Goal: Task Accomplishment & Management: Manage account settings

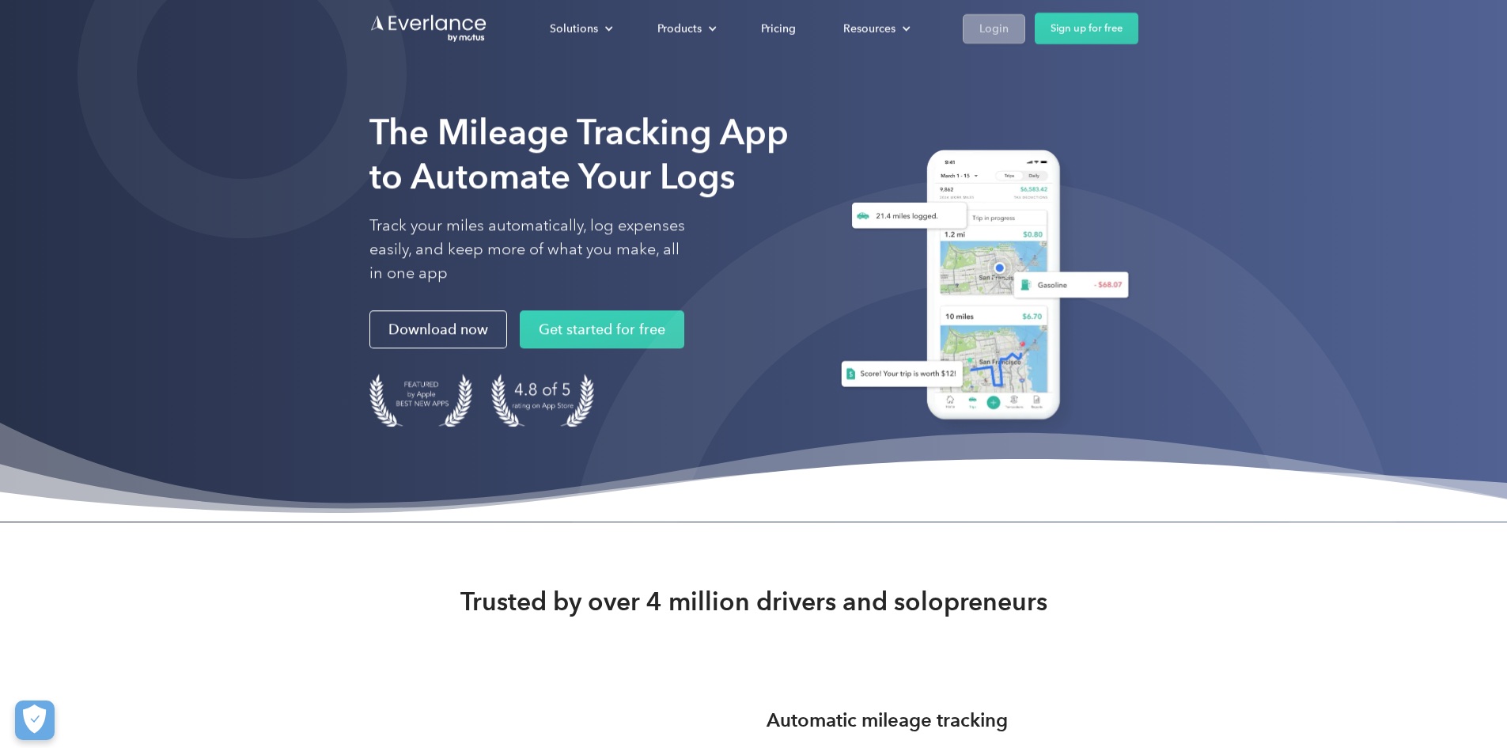
click at [1025, 28] on link "Login" at bounding box center [994, 28] width 62 height 29
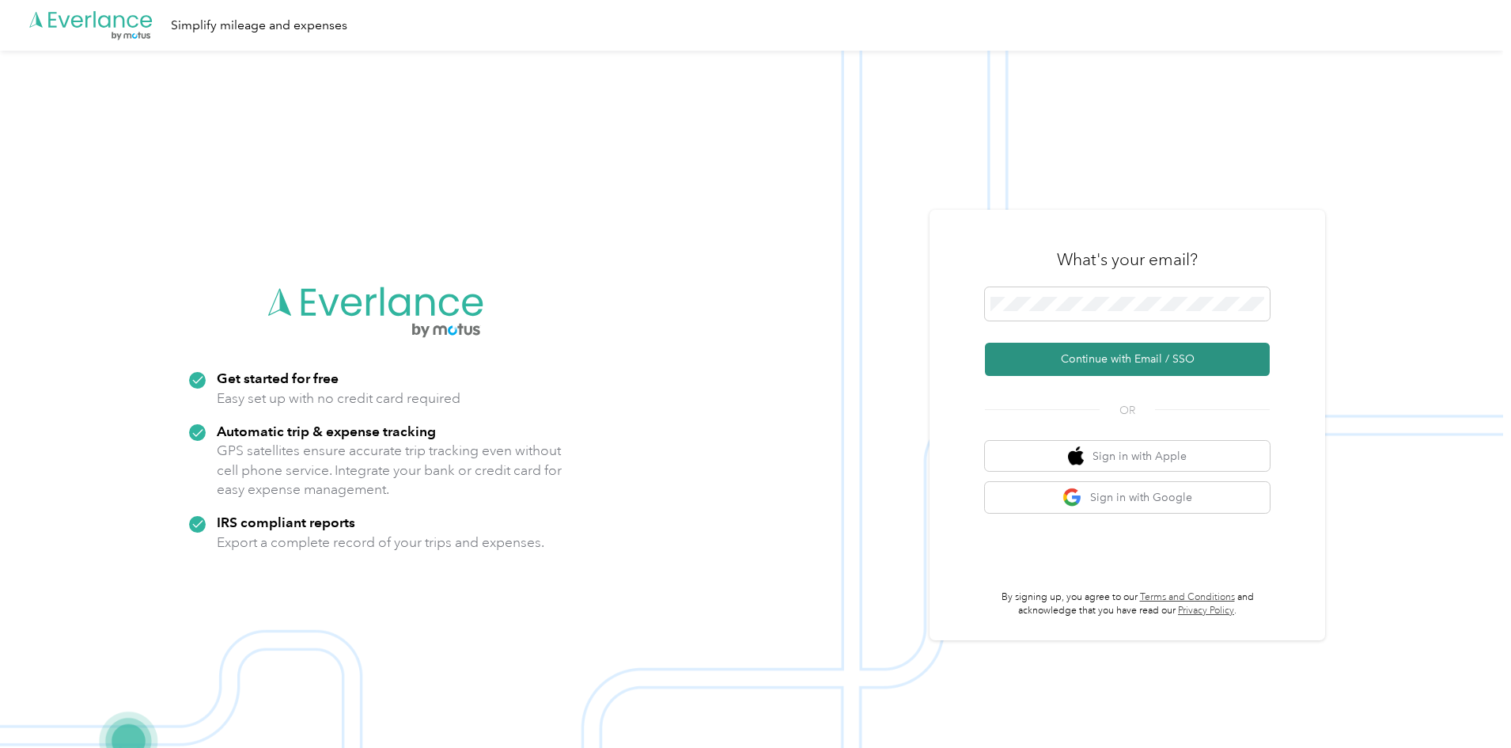
click at [1098, 364] on button "Continue with Email / SSO" at bounding box center [1127, 359] width 285 height 33
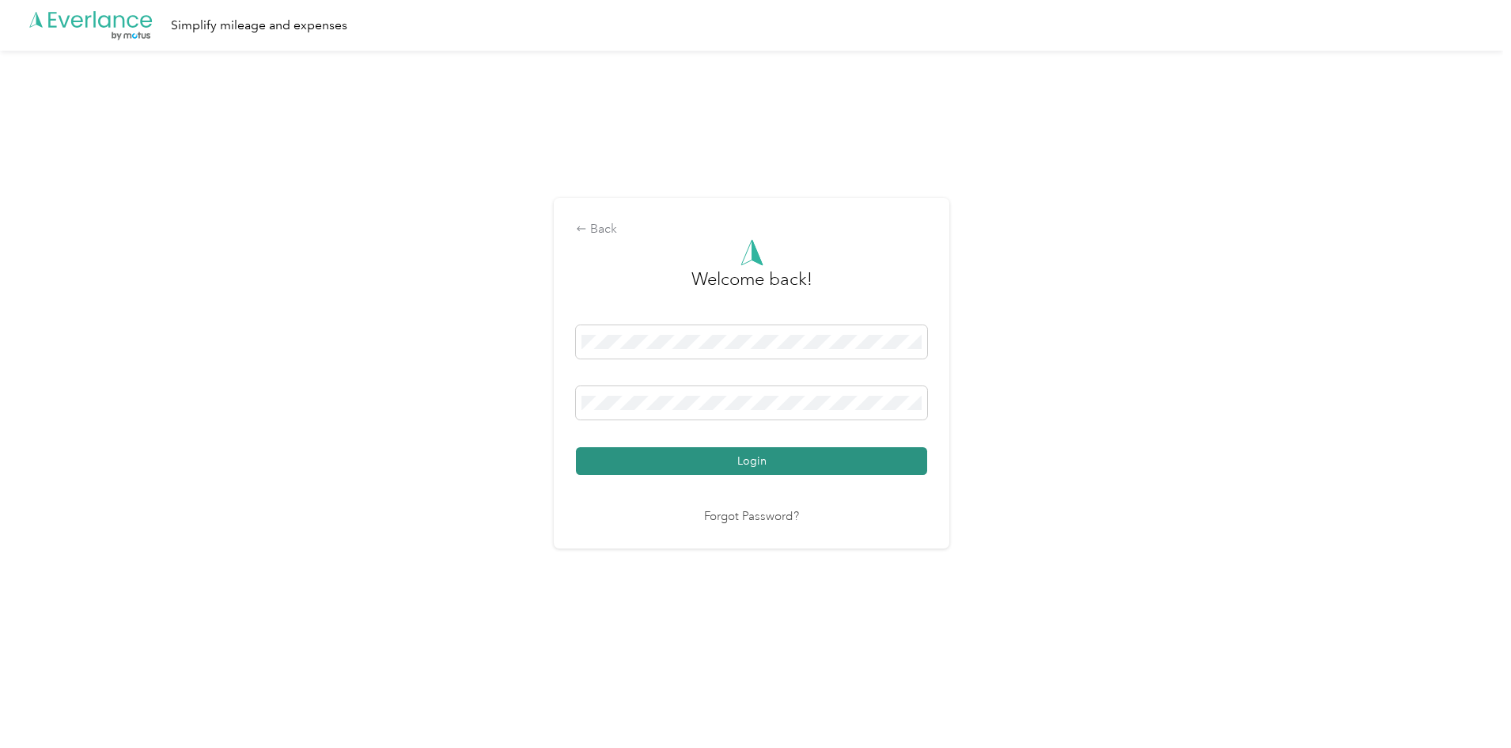
click at [665, 463] on button "Login" at bounding box center [751, 461] width 351 height 28
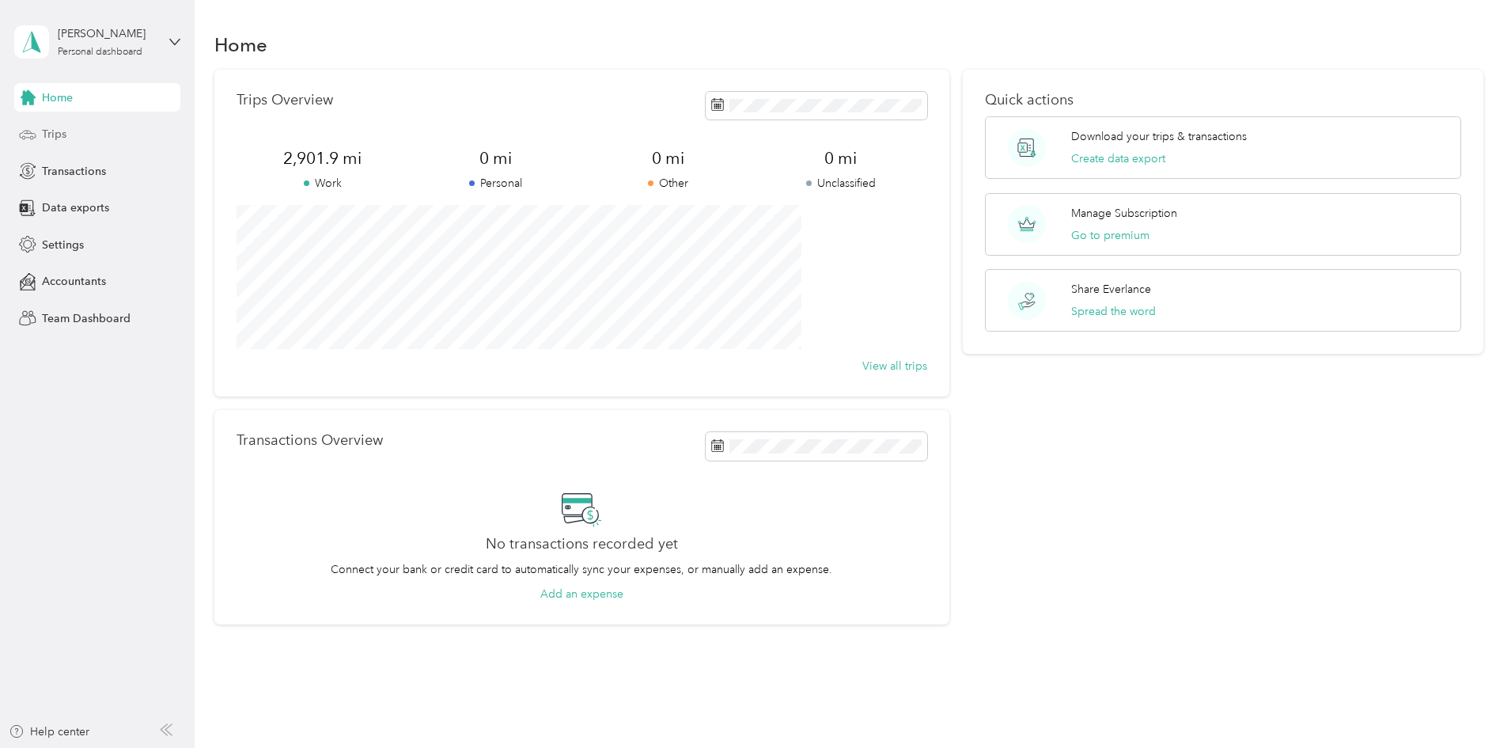
click at [47, 126] on span "Trips" at bounding box center [54, 134] width 25 height 17
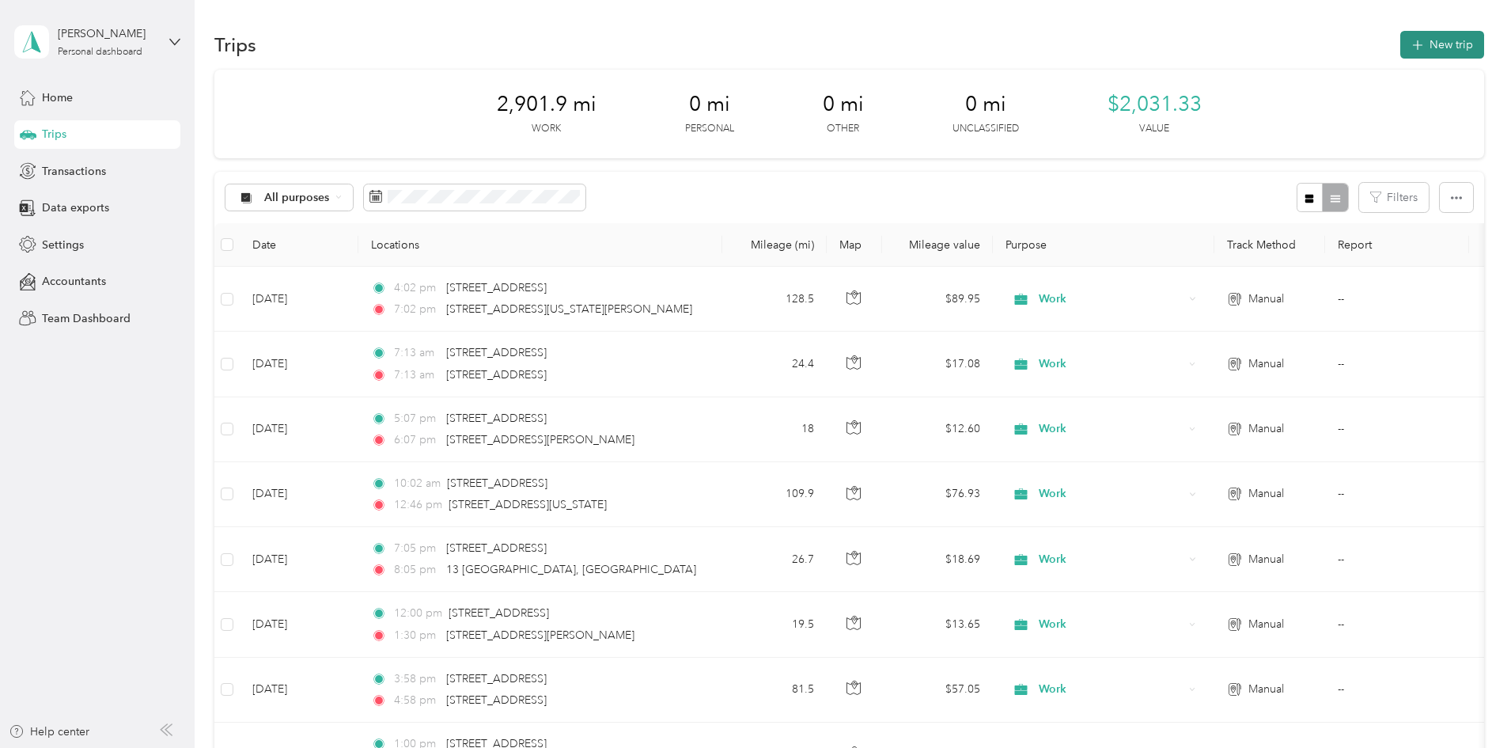
click at [1400, 49] on button "New trip" at bounding box center [1442, 45] width 84 height 28
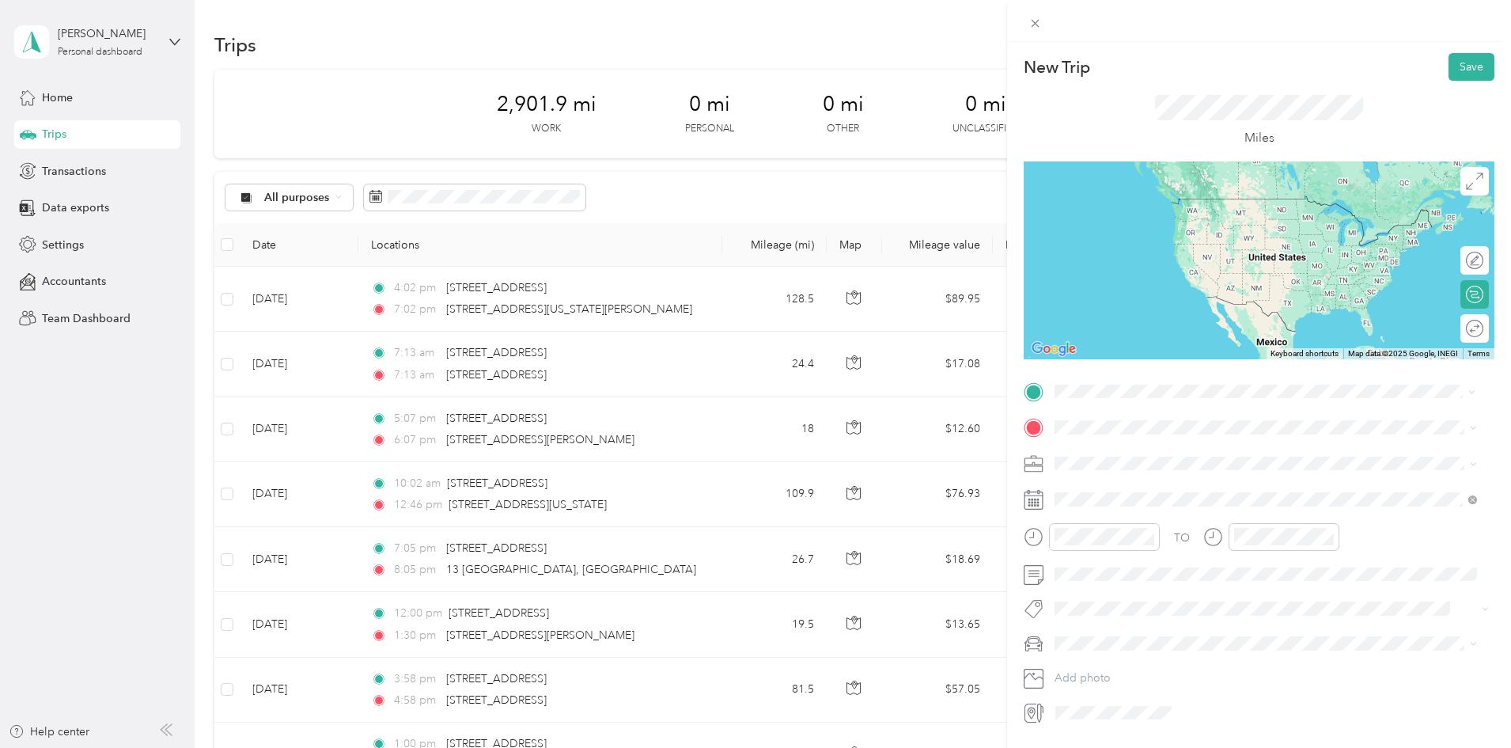
click at [1138, 448] on span "1000 Waterview Drive Trenton, New Jersey 08691, United States" at bounding box center [1164, 448] width 158 height 14
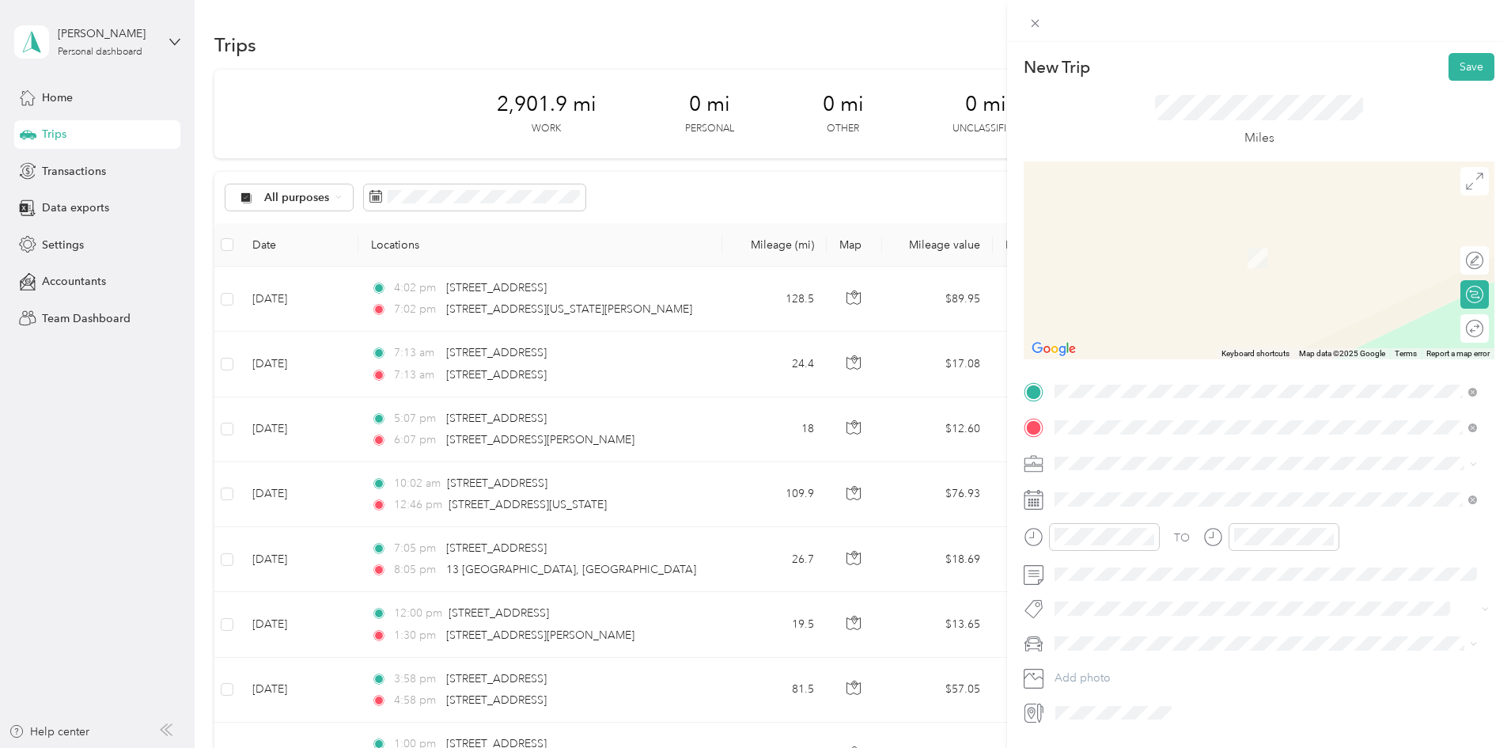
click at [1175, 556] on span "401 Foulk Road Wilmington, Delaware 19803, United States" at bounding box center [1208, 549] width 246 height 14
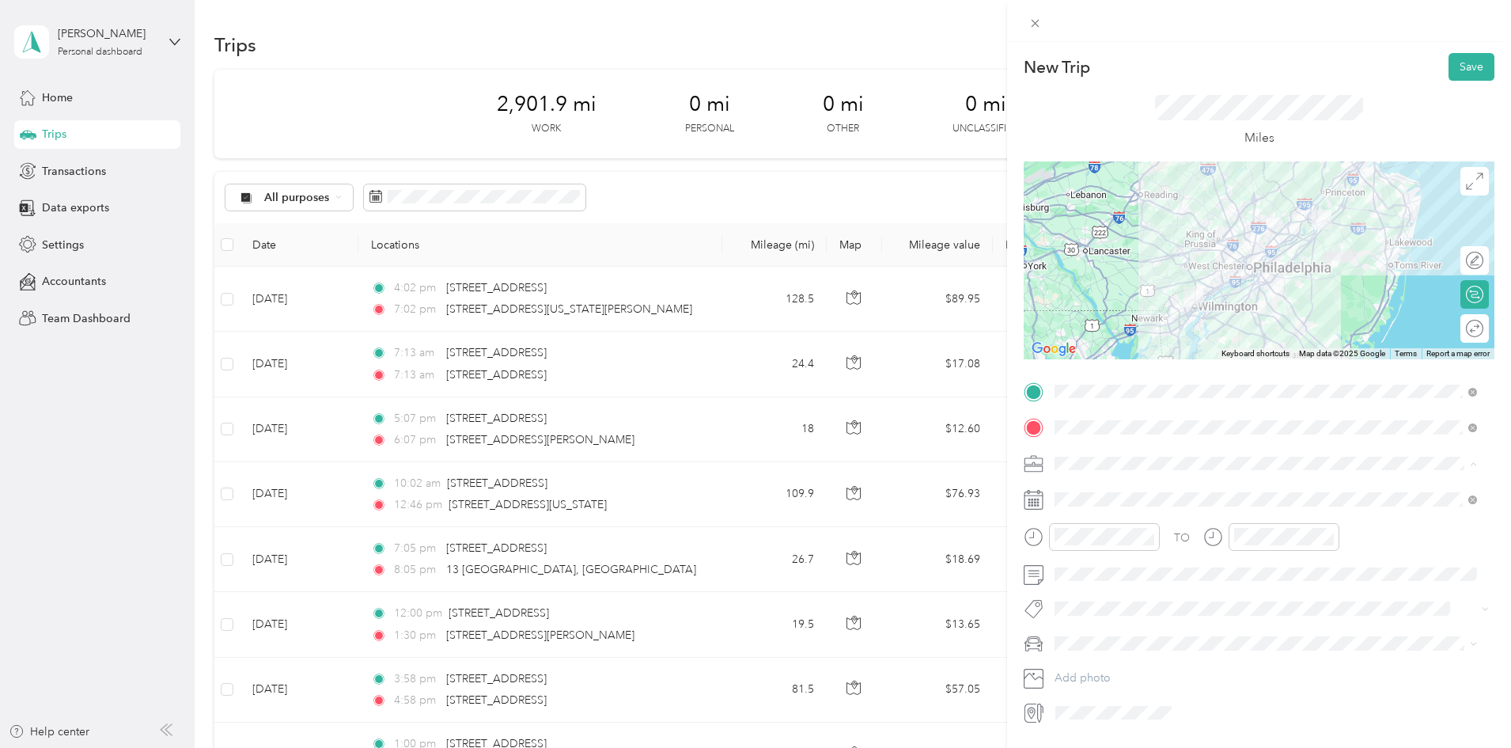
click at [1085, 490] on span "Work" at bounding box center [1073, 490] width 27 height 13
click at [1452, 325] on div at bounding box center [1459, 328] width 14 height 14
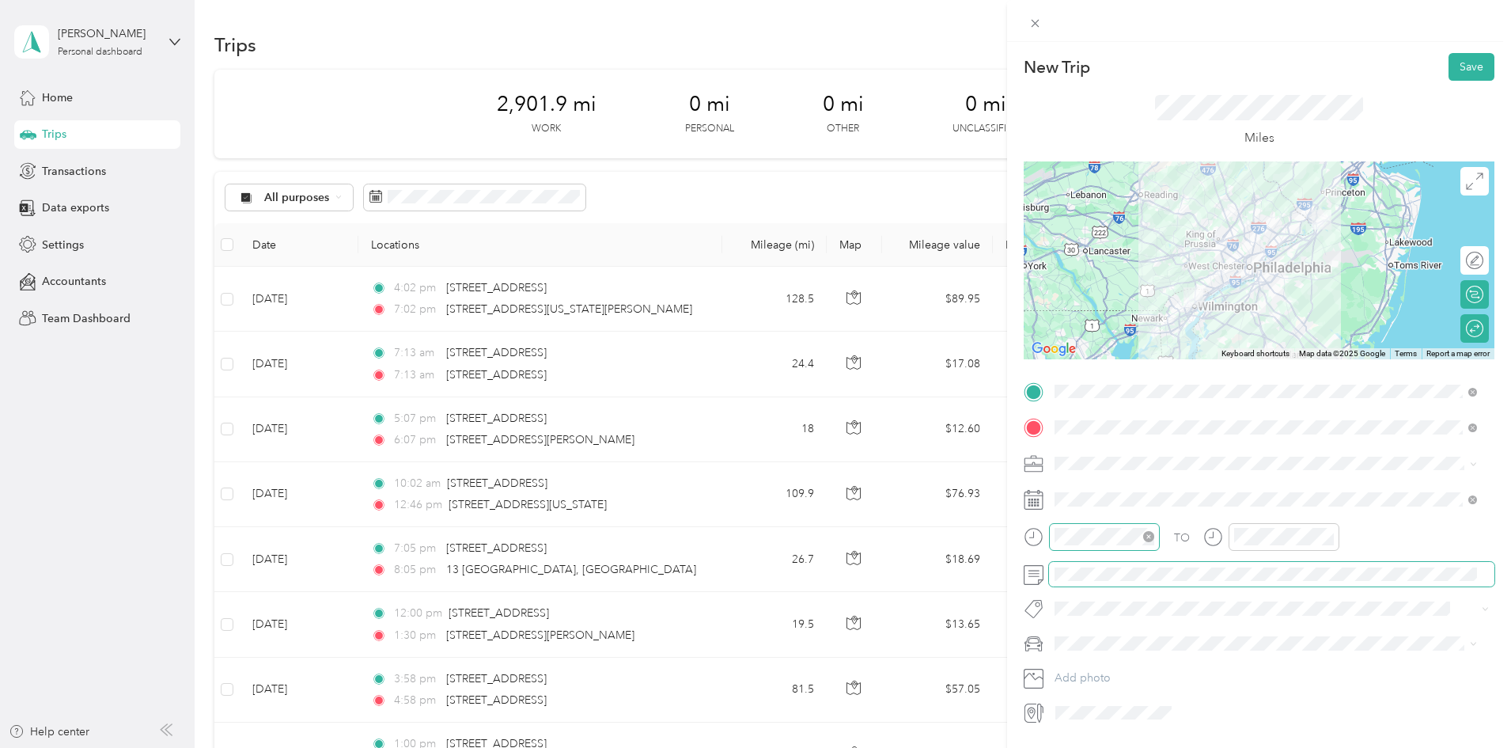
click at [1099, 525] on div at bounding box center [1104, 537] width 111 height 28
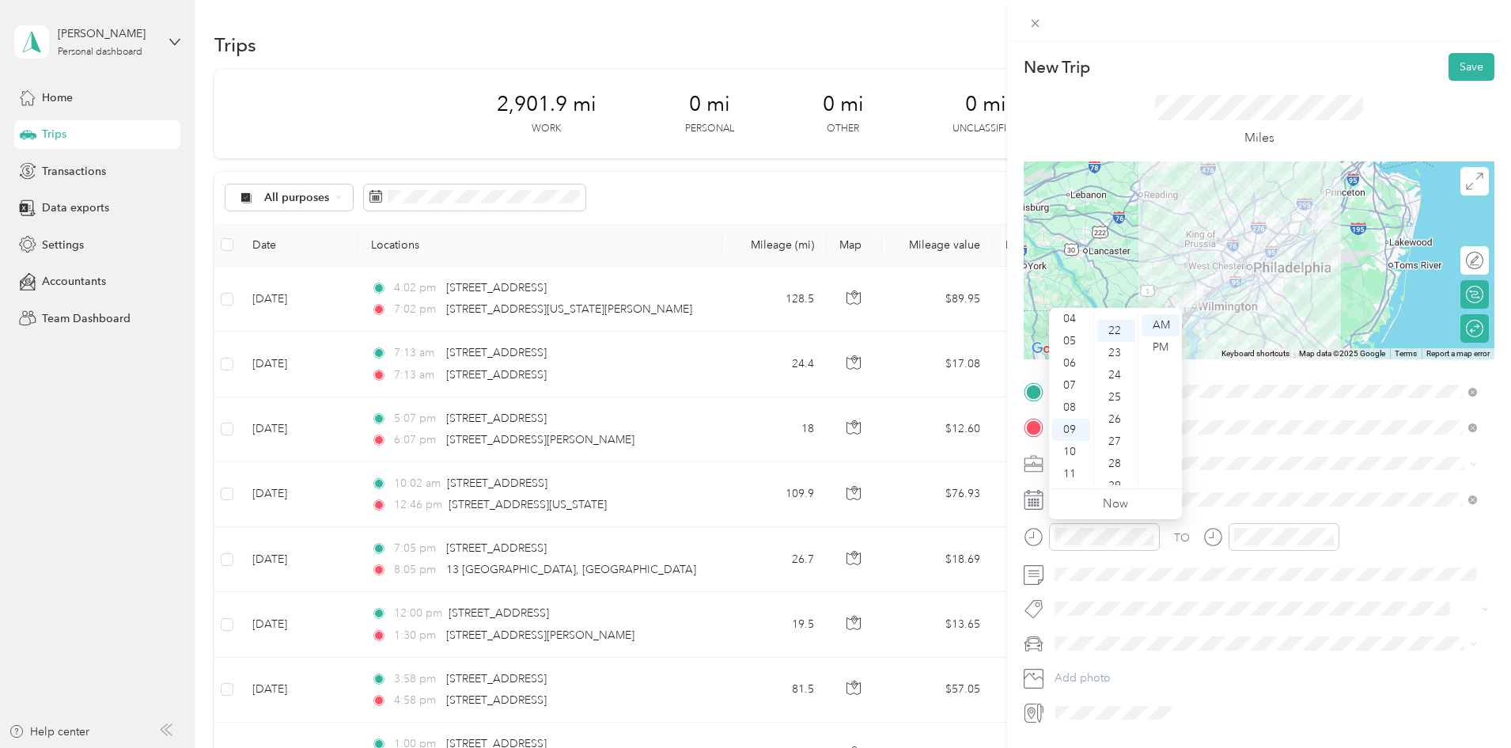
scroll to position [487, 0]
click at [1100, 503] on ul "Now" at bounding box center [1115, 504] width 133 height 30
click at [1252, 488] on span at bounding box center [1271, 499] width 445 height 25
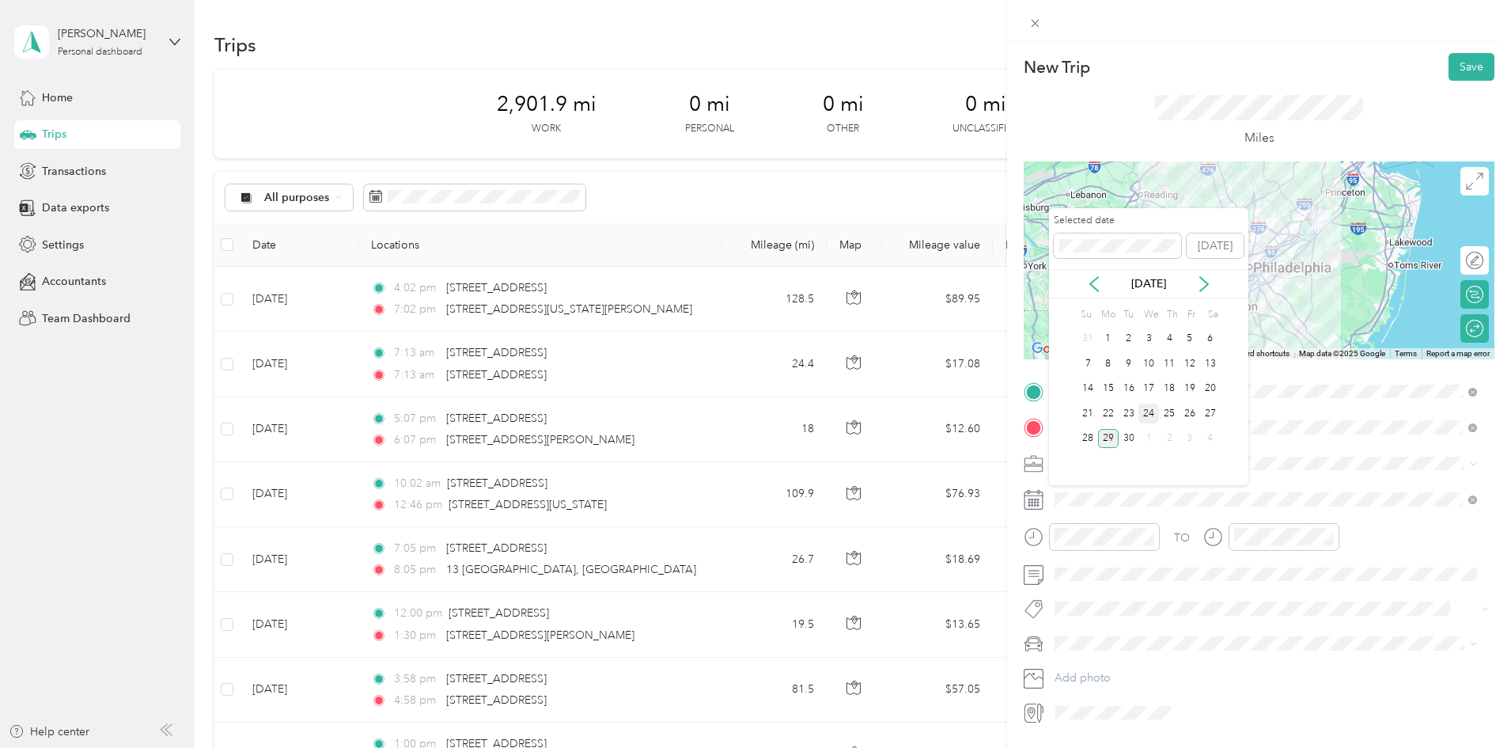
click at [1150, 415] on div "24" at bounding box center [1148, 413] width 21 height 20
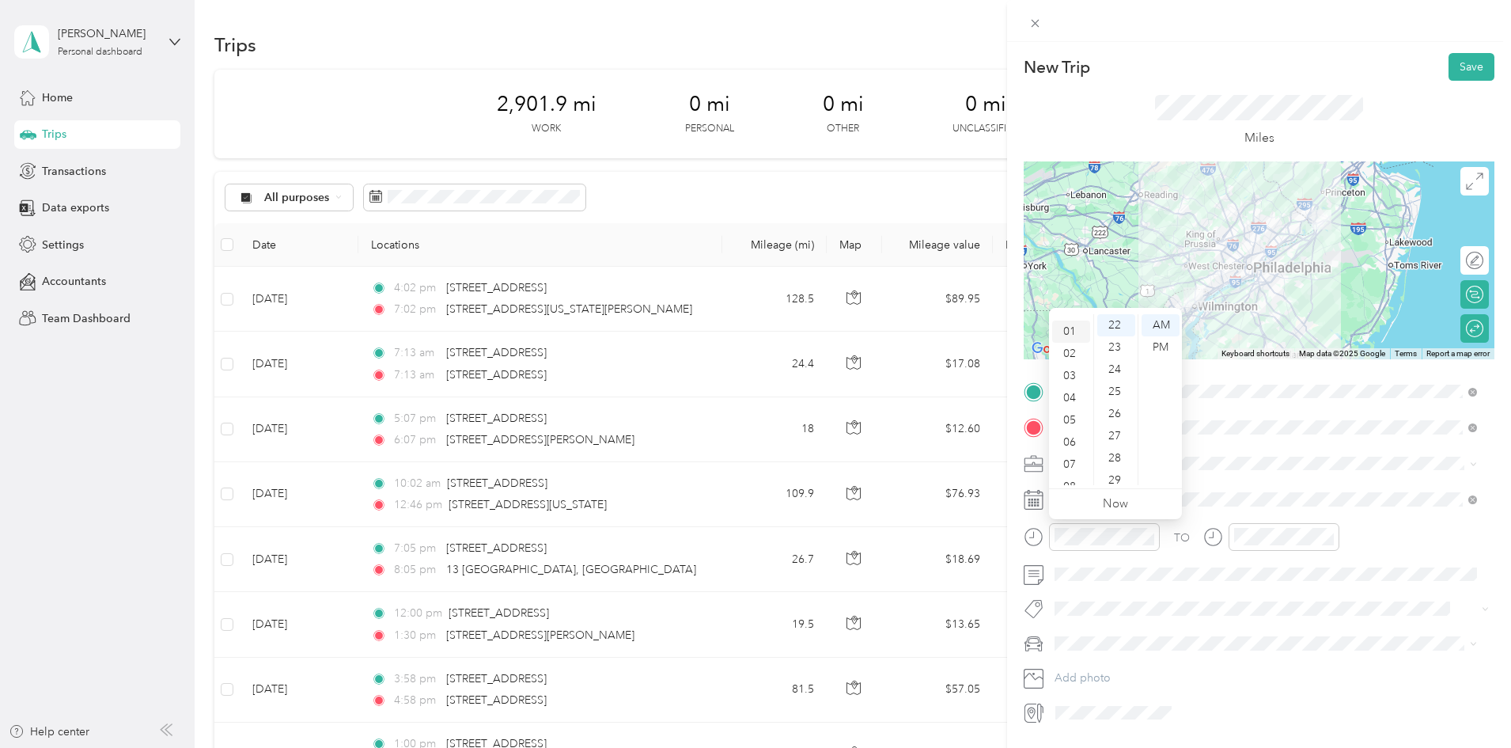
click at [1075, 330] on div "01" at bounding box center [1071, 331] width 38 height 22
click at [1153, 344] on div "PM" at bounding box center [1161, 347] width 38 height 22
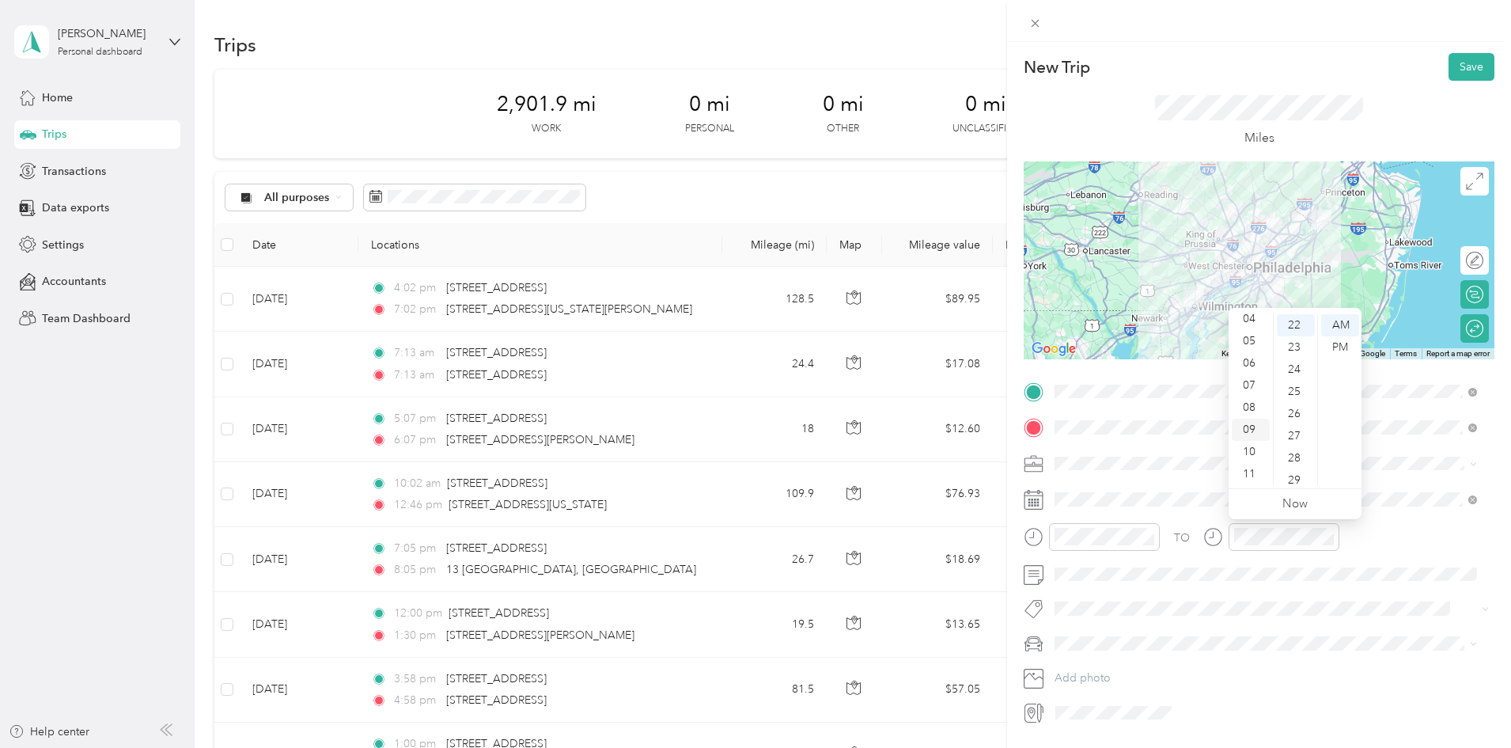
click at [1251, 430] on div "09" at bounding box center [1251, 429] width 38 height 22
click at [1336, 348] on div "PM" at bounding box center [1340, 347] width 38 height 22
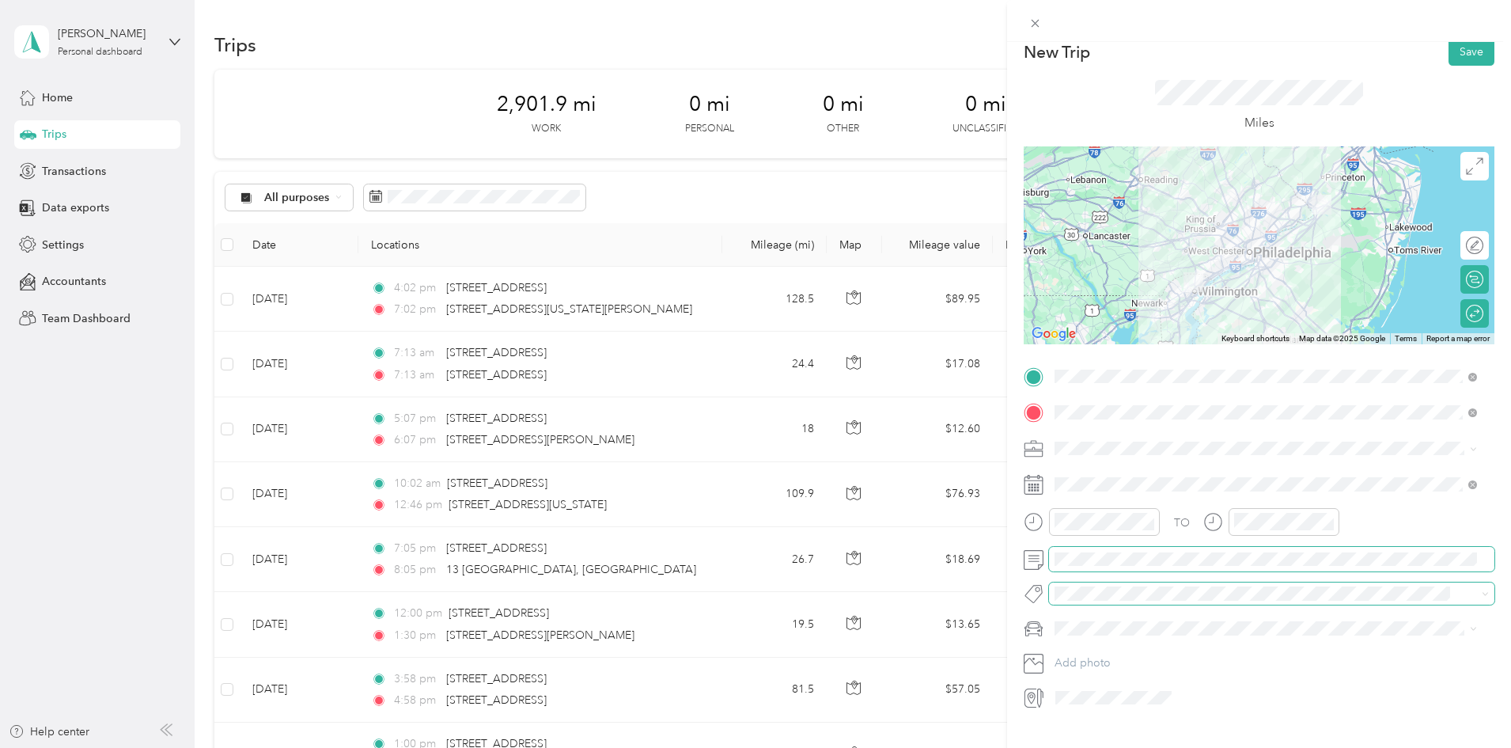
scroll to position [0, 0]
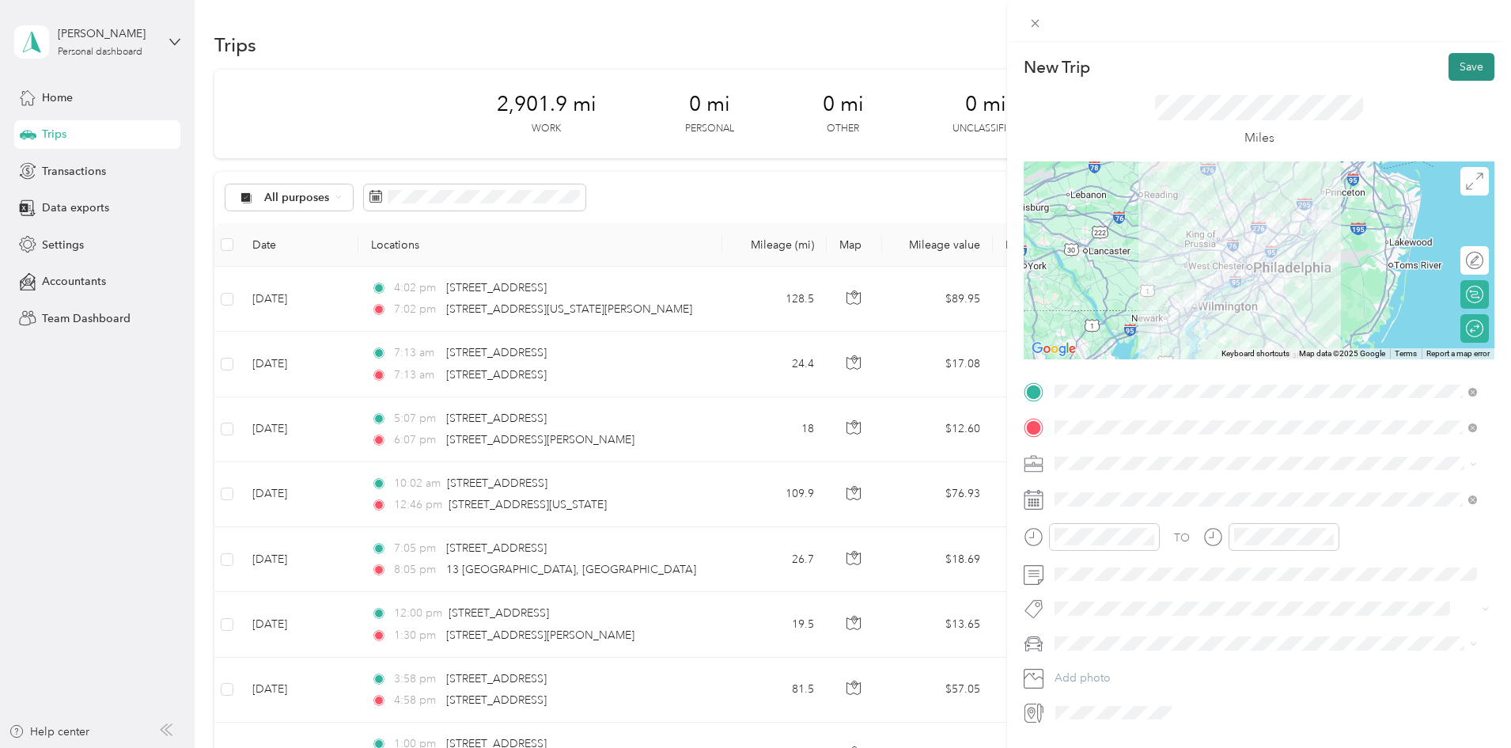
click at [1453, 62] on button "Save" at bounding box center [1472, 67] width 46 height 28
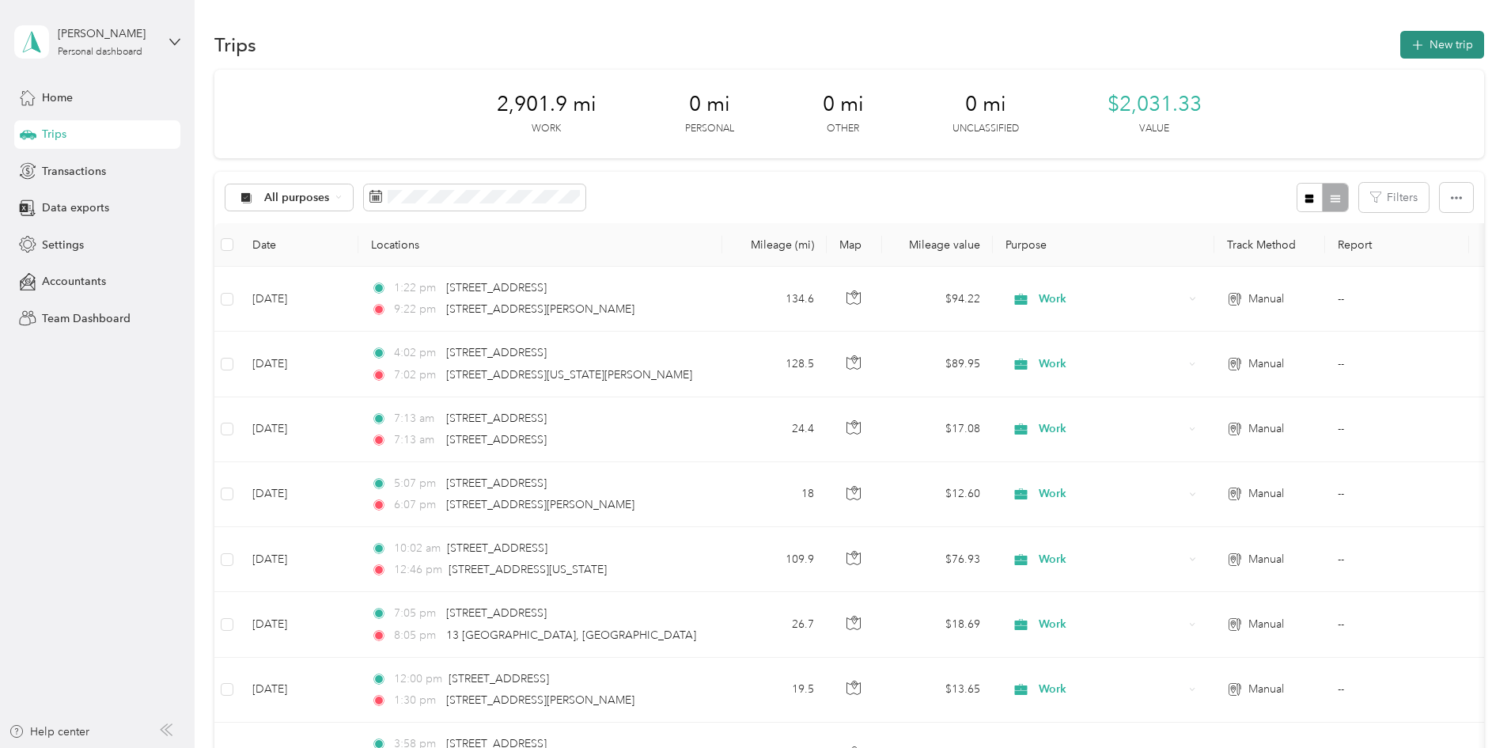
click at [1400, 41] on button "New trip" at bounding box center [1442, 45] width 84 height 28
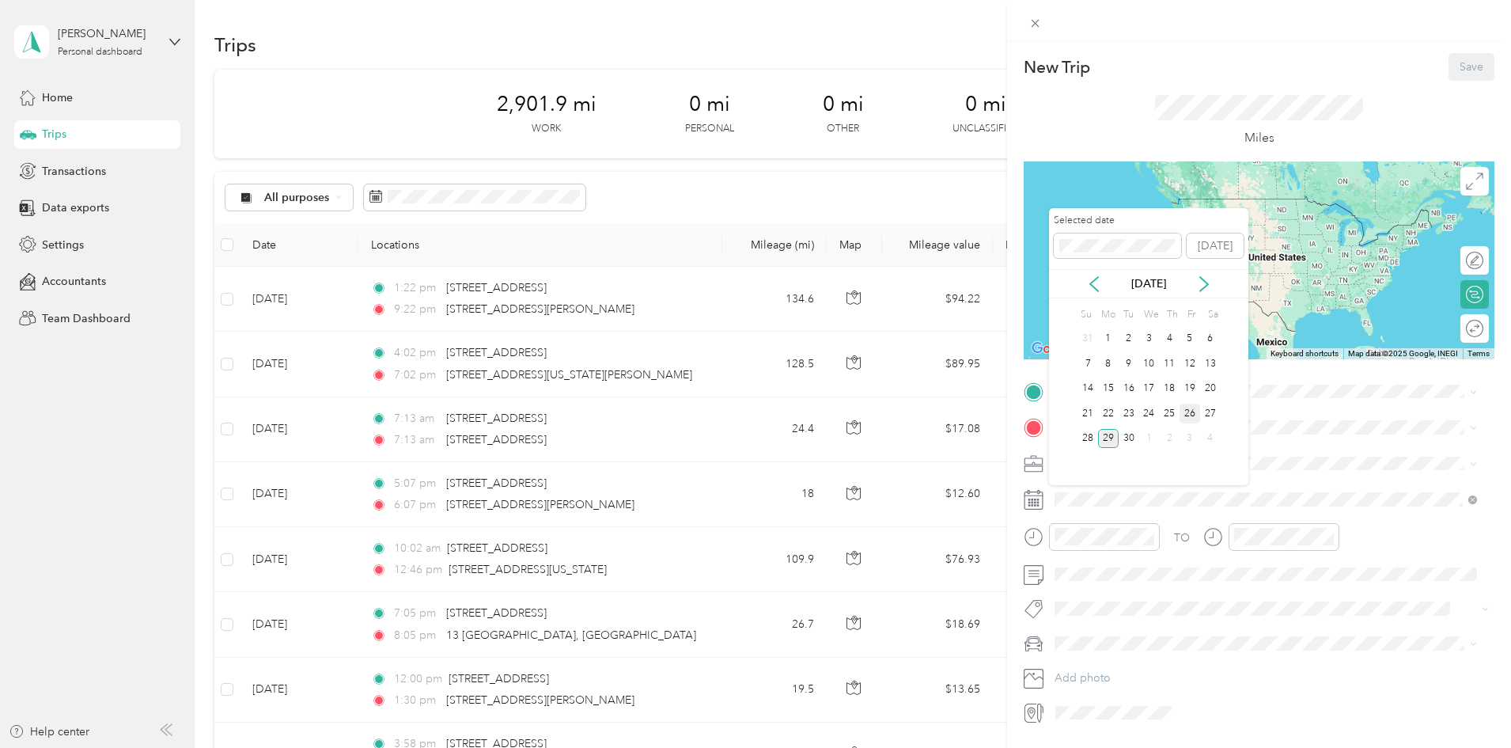
click at [1192, 409] on div "26" at bounding box center [1190, 413] width 21 height 20
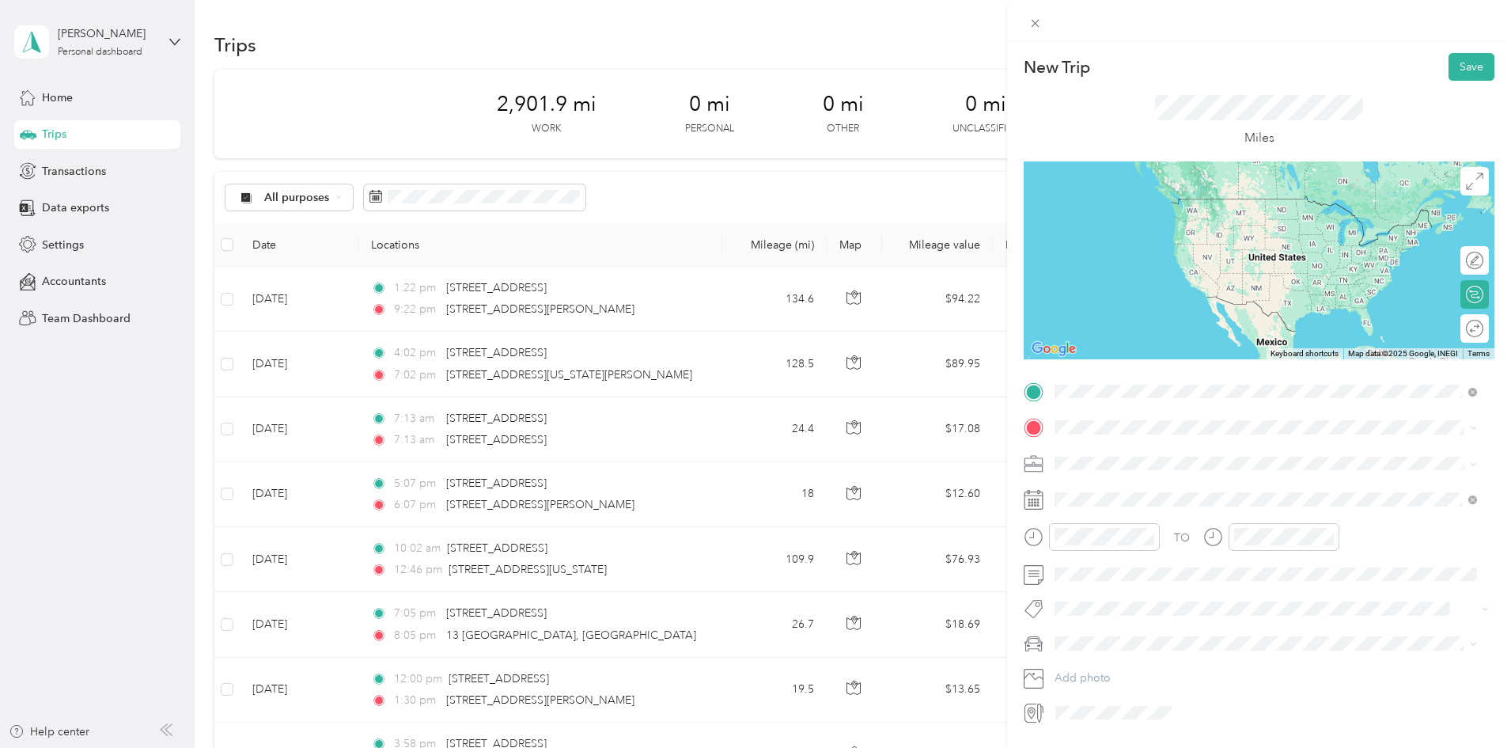
click at [1146, 460] on div "921 North Island Road Columbus, New Jersey 08022, United States" at bounding box center [1265, 448] width 411 height 21
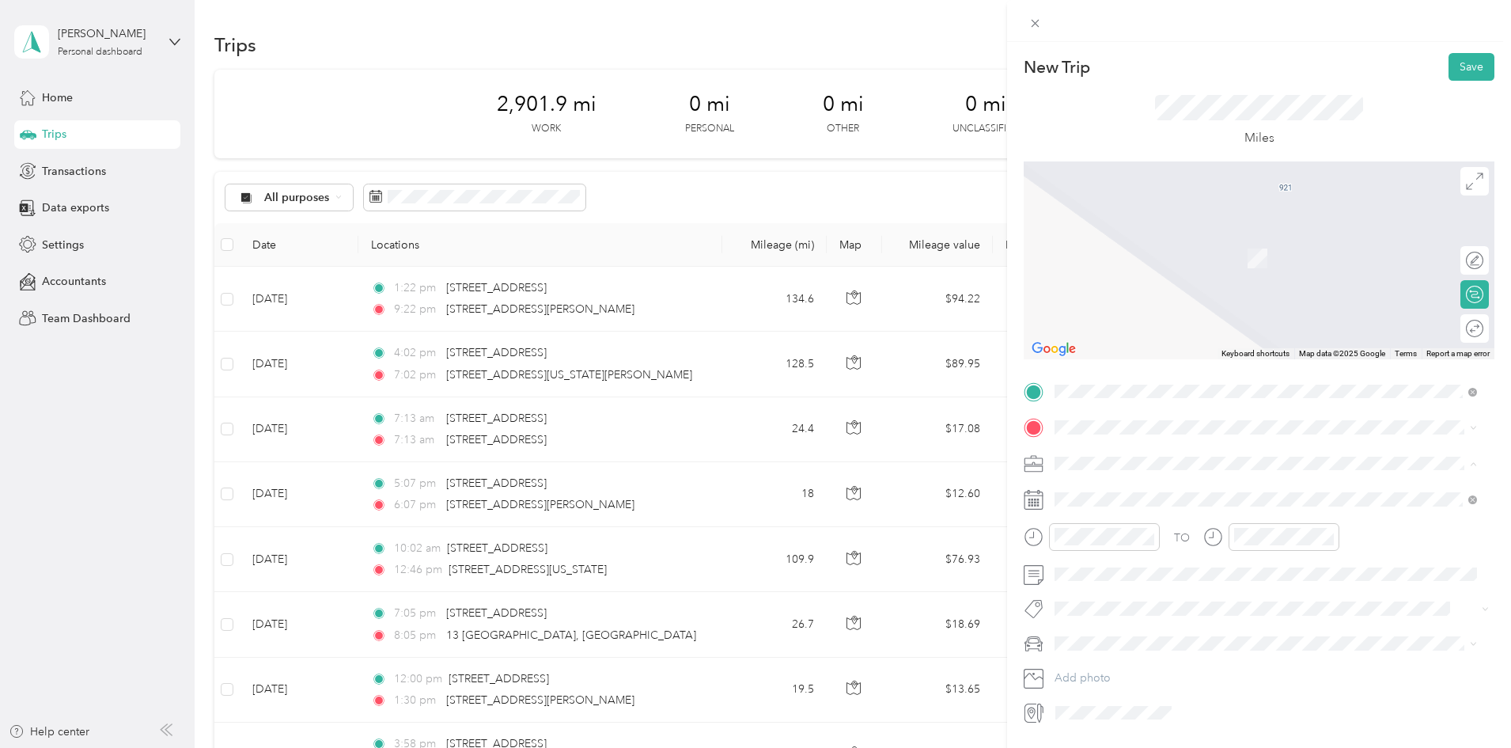
click at [1093, 493] on div "Work" at bounding box center [1265, 491] width 411 height 17
click at [1084, 438] on span at bounding box center [1271, 427] width 445 height 25
click at [1085, 417] on span at bounding box center [1271, 427] width 445 height 25
click at [1144, 490] on span "72 South Clinton Avenue Trenton, New Jersey 08609, United States" at bounding box center [1164, 483] width 158 height 14
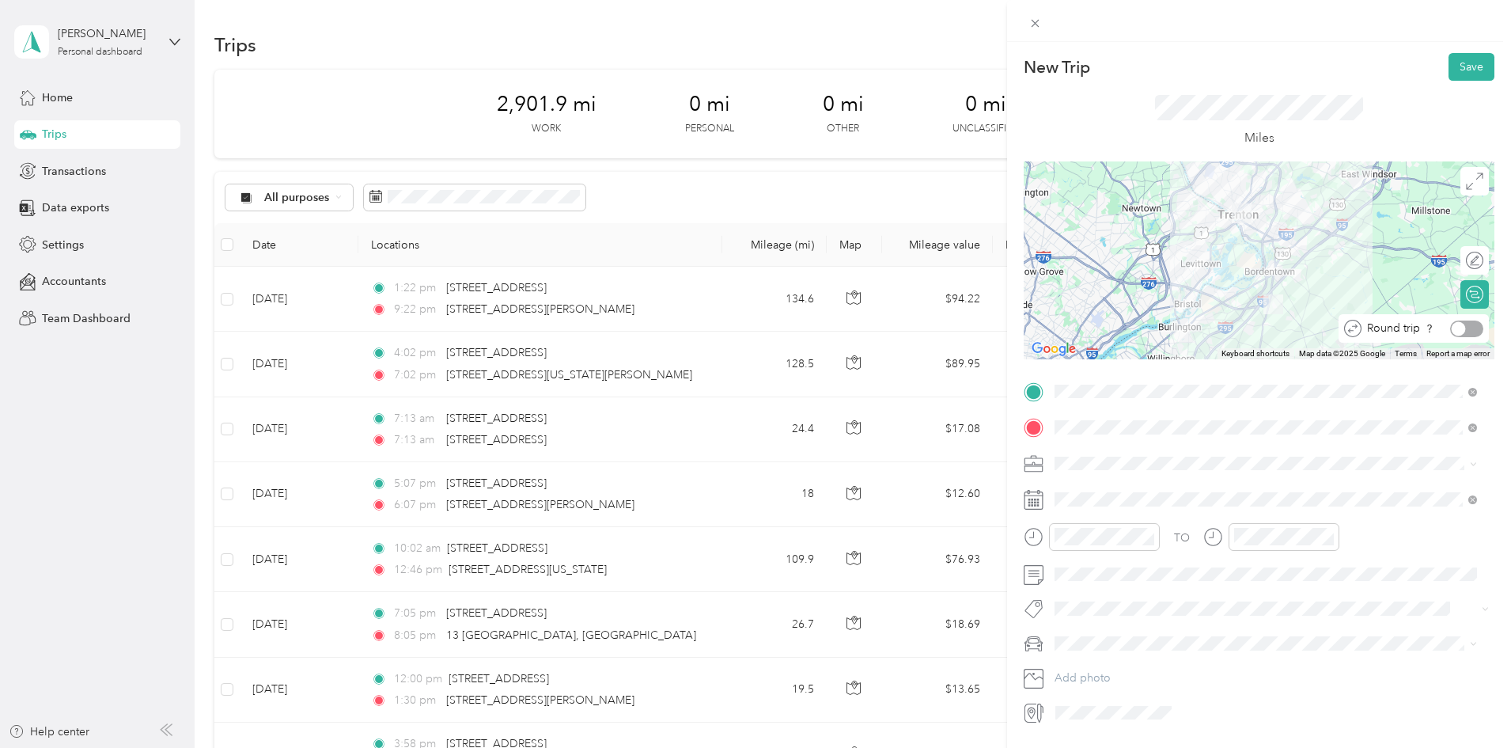
click at [1458, 330] on div at bounding box center [1466, 328] width 33 height 17
click at [1161, 343] on div "PM" at bounding box center [1161, 347] width 38 height 22
click at [1254, 467] on div "11" at bounding box center [1251, 474] width 38 height 22
click at [1340, 354] on div "PM" at bounding box center [1340, 347] width 38 height 22
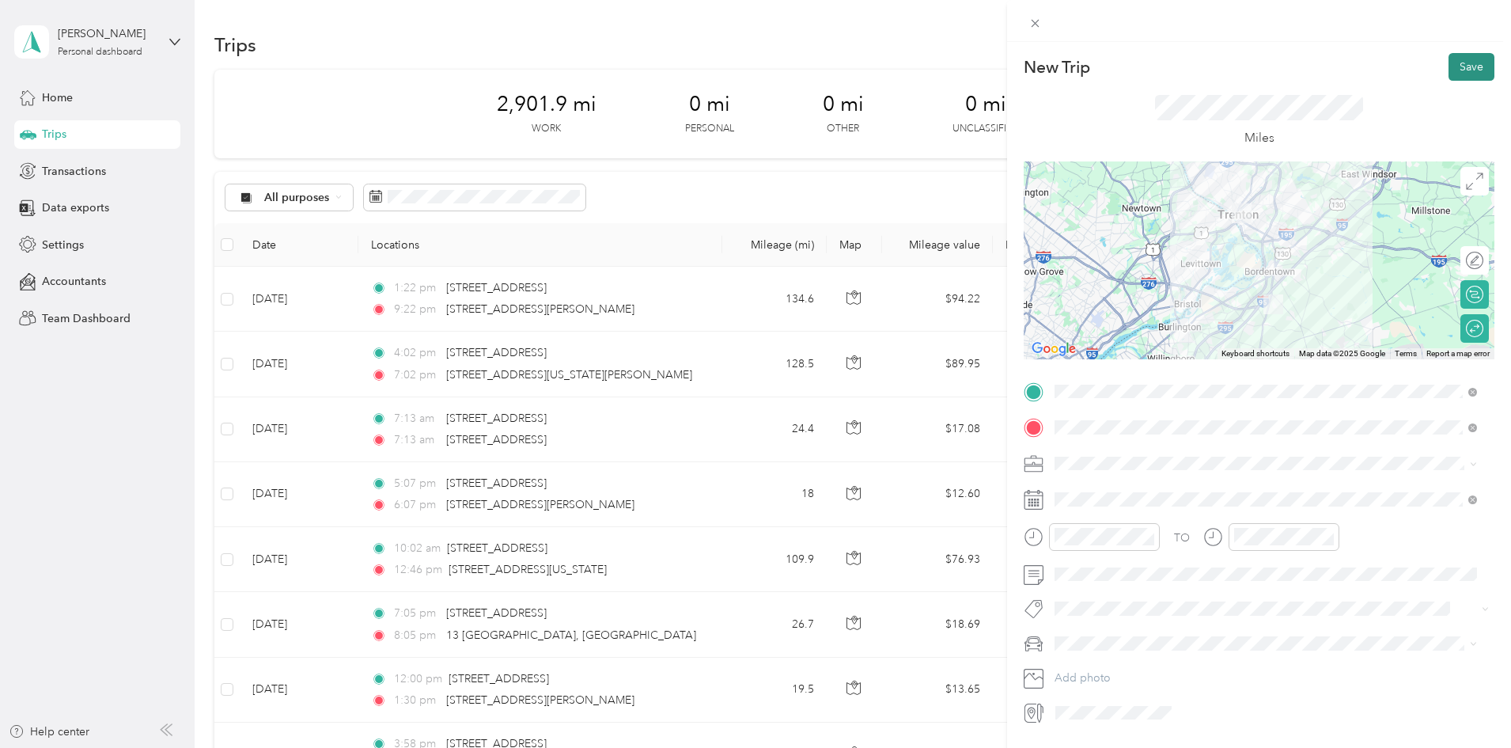
click at [1456, 66] on button "Save" at bounding box center [1472, 67] width 46 height 28
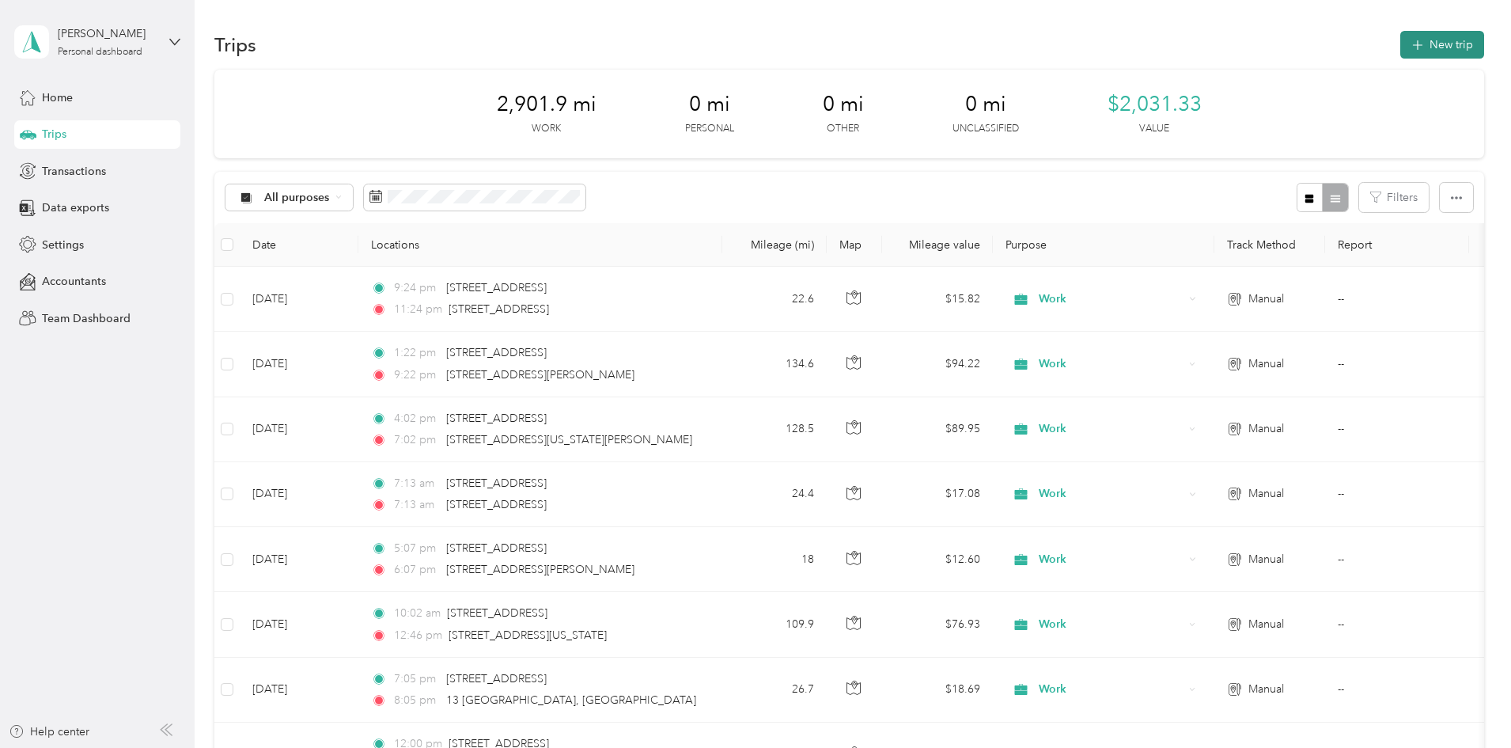
click at [1400, 55] on button "New trip" at bounding box center [1442, 45] width 84 height 28
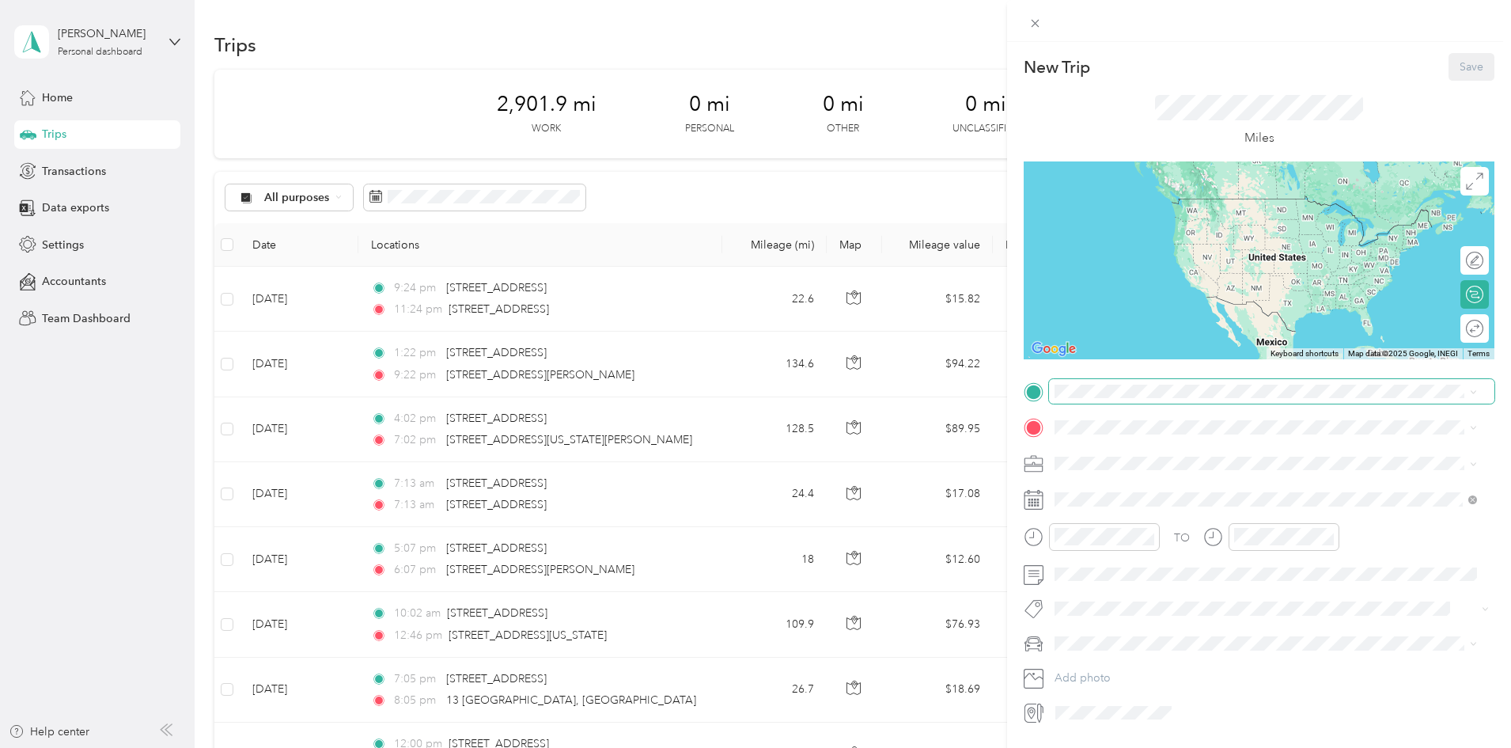
click at [1084, 400] on span at bounding box center [1271, 391] width 445 height 25
click at [1176, 456] on span "921 North Island Road Columbus, New Jersey 08022, United States" at bounding box center [1164, 448] width 158 height 14
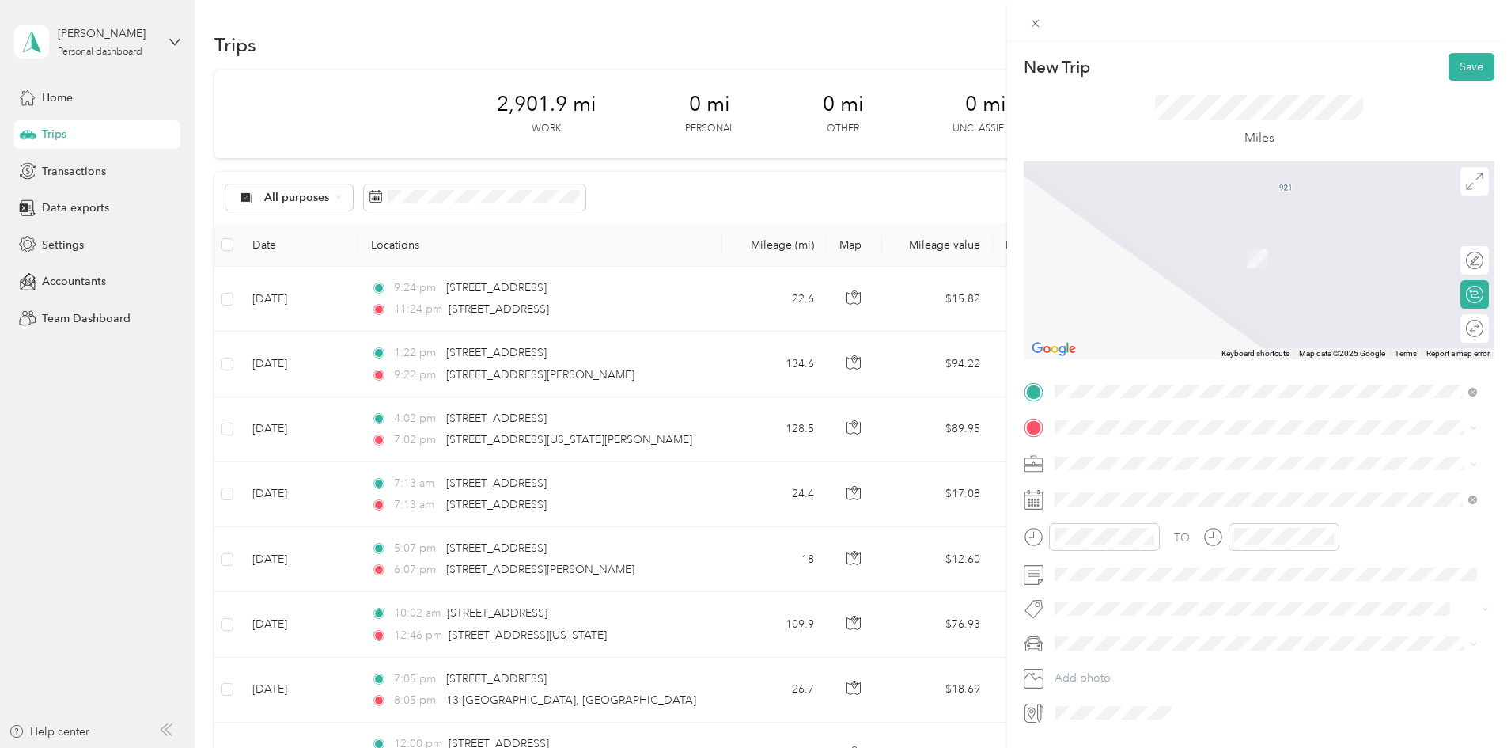
click at [1111, 453] on span at bounding box center [1271, 463] width 445 height 25
click at [1093, 491] on div "Work" at bounding box center [1265, 491] width 411 height 17
click at [1198, 486] on span "1638 Old Trenton Road Princeton Junction, New Jersey 08550, United States" at bounding box center [1164, 484] width 158 height 14
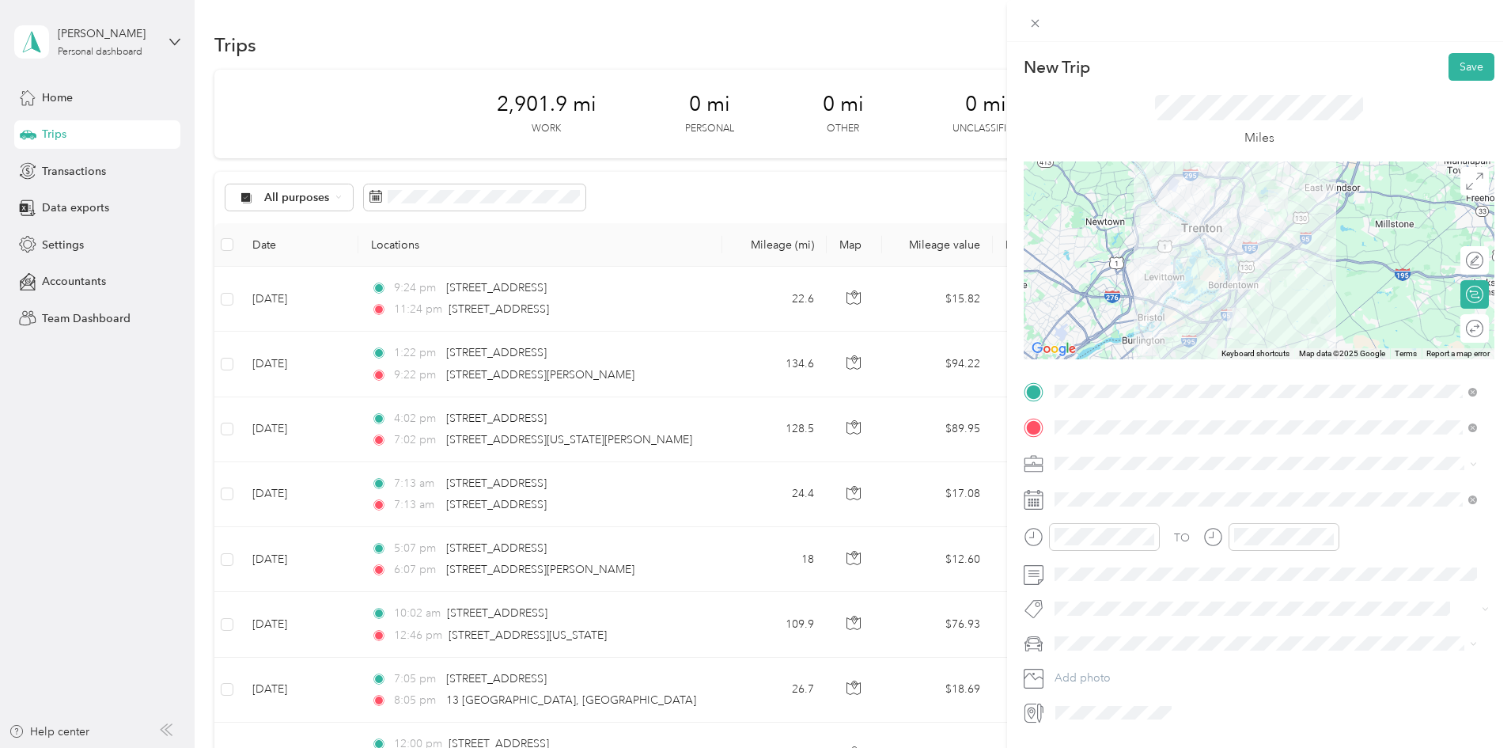
click at [1086, 495] on li "Work" at bounding box center [1266, 488] width 434 height 28
click at [1255, 365] on div "06" at bounding box center [1251, 363] width 38 height 22
click at [1339, 341] on div "PM" at bounding box center [1340, 347] width 38 height 22
click at [1452, 328] on div at bounding box center [1459, 328] width 14 height 14
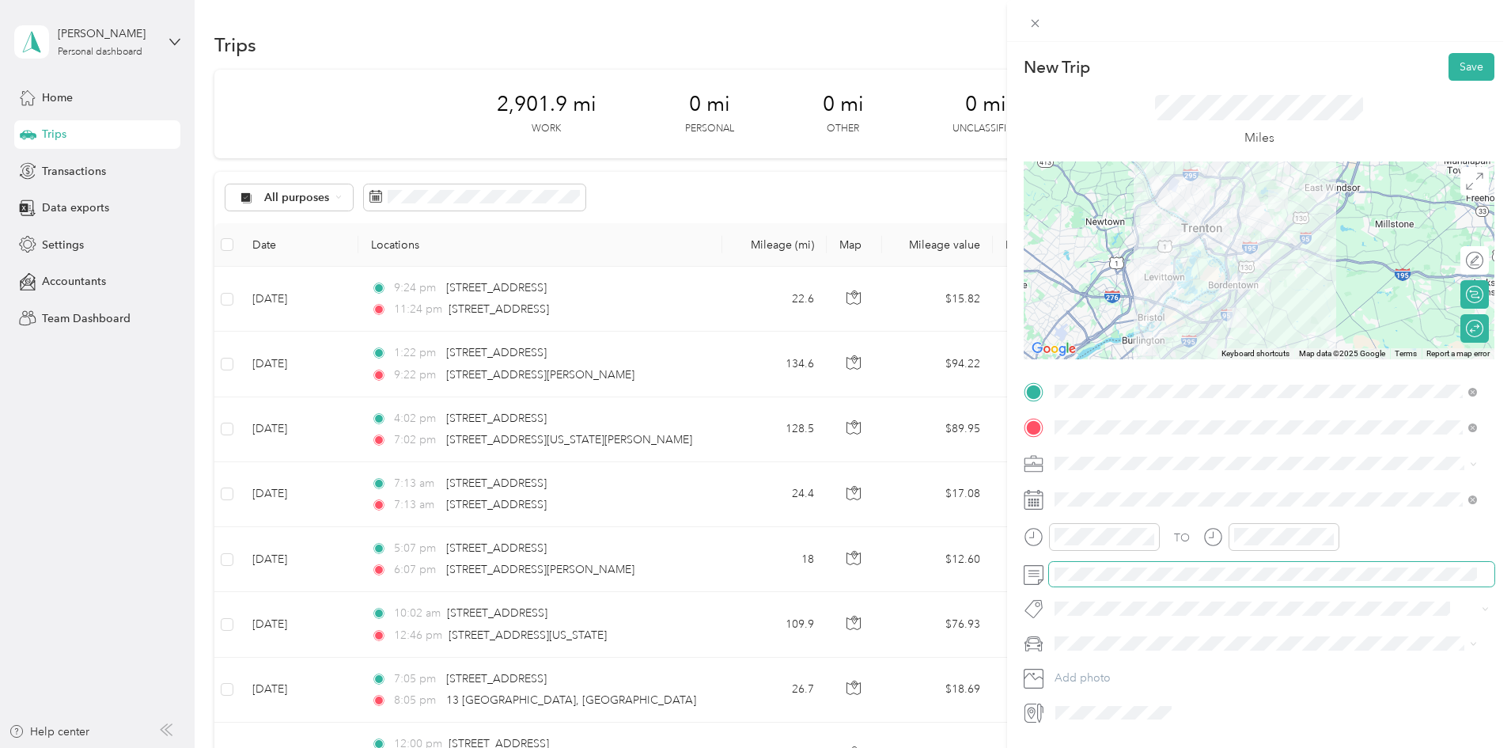
click at [1108, 583] on span at bounding box center [1271, 574] width 445 height 25
click at [1454, 71] on button "Save" at bounding box center [1472, 67] width 46 height 28
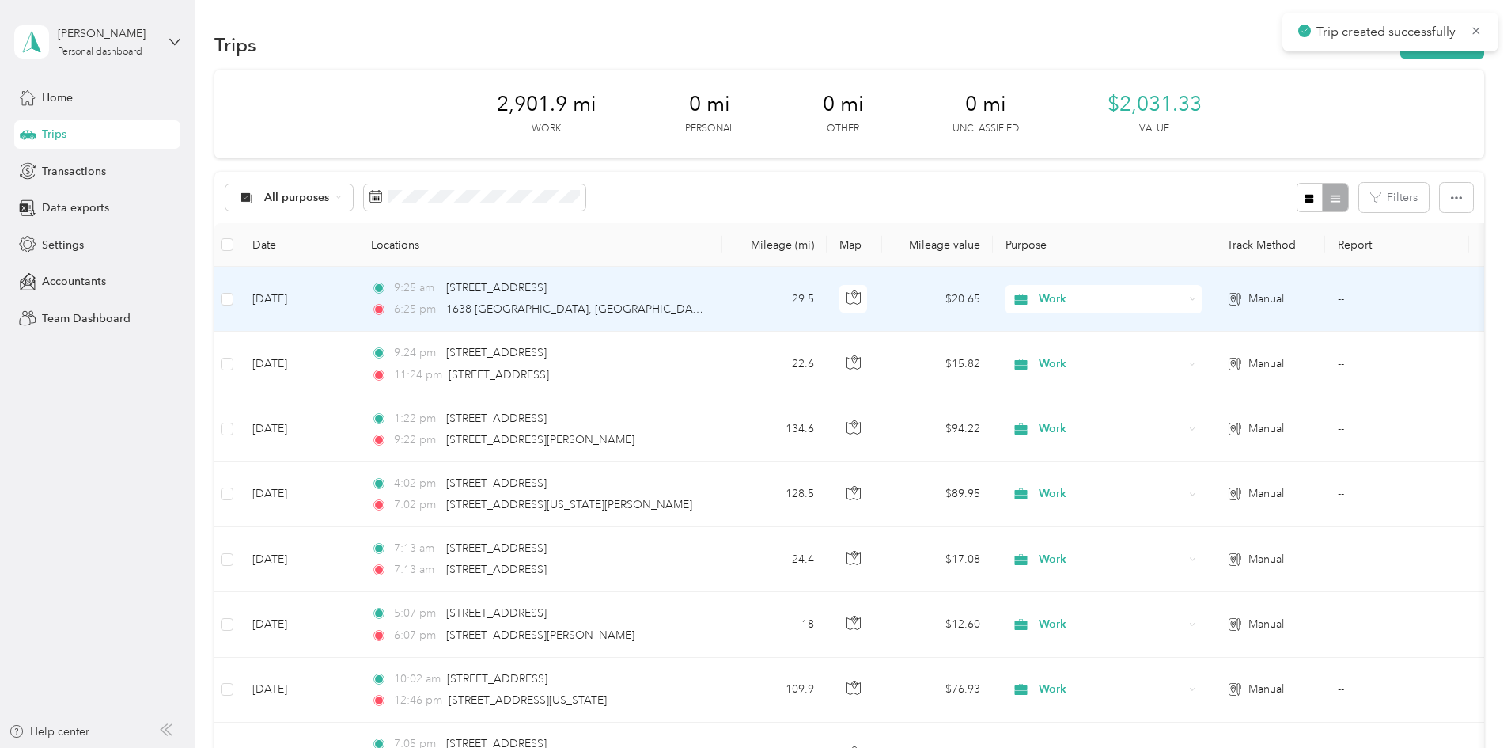
click at [358, 305] on td "Sep 29, 2025" at bounding box center [299, 299] width 119 height 65
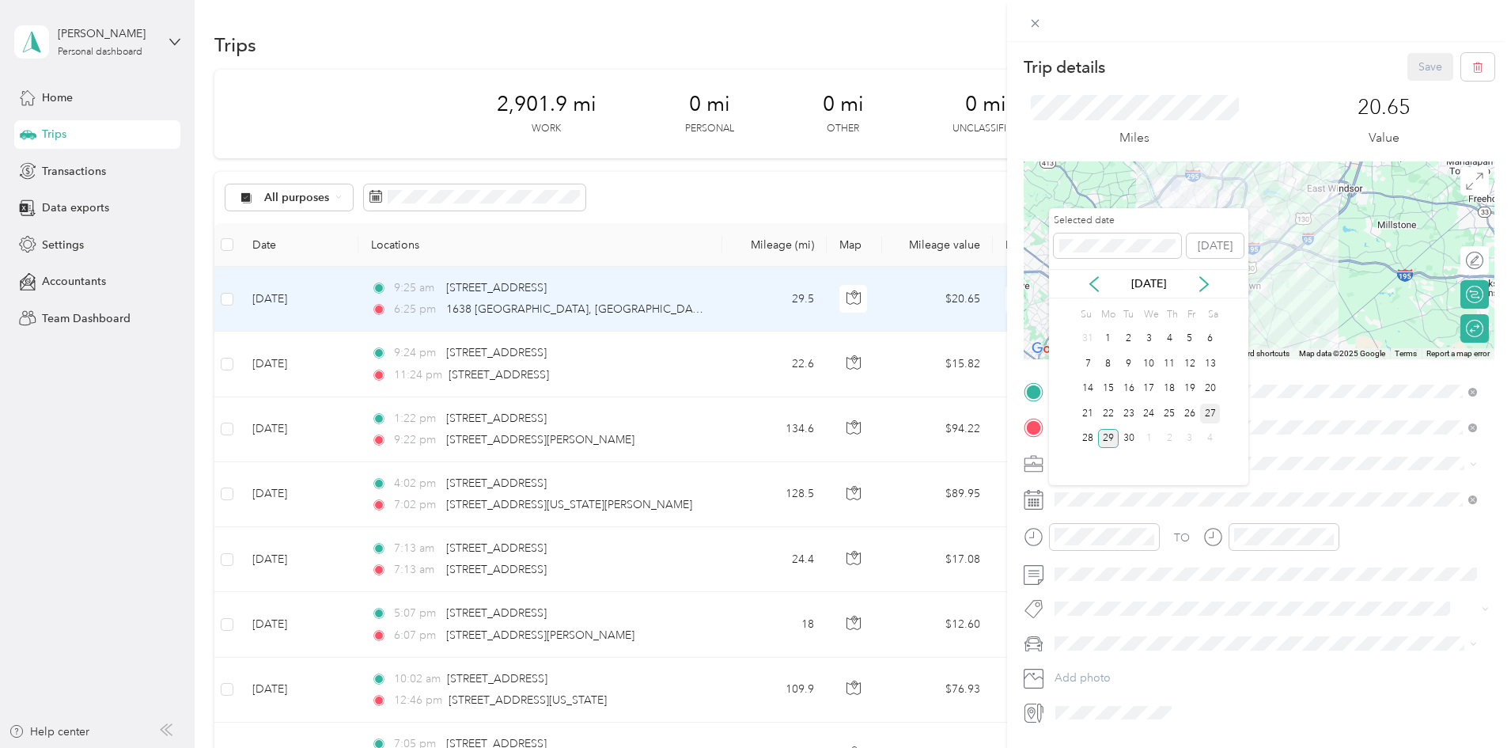
click at [1213, 409] on div "27" at bounding box center [1210, 413] width 21 height 20
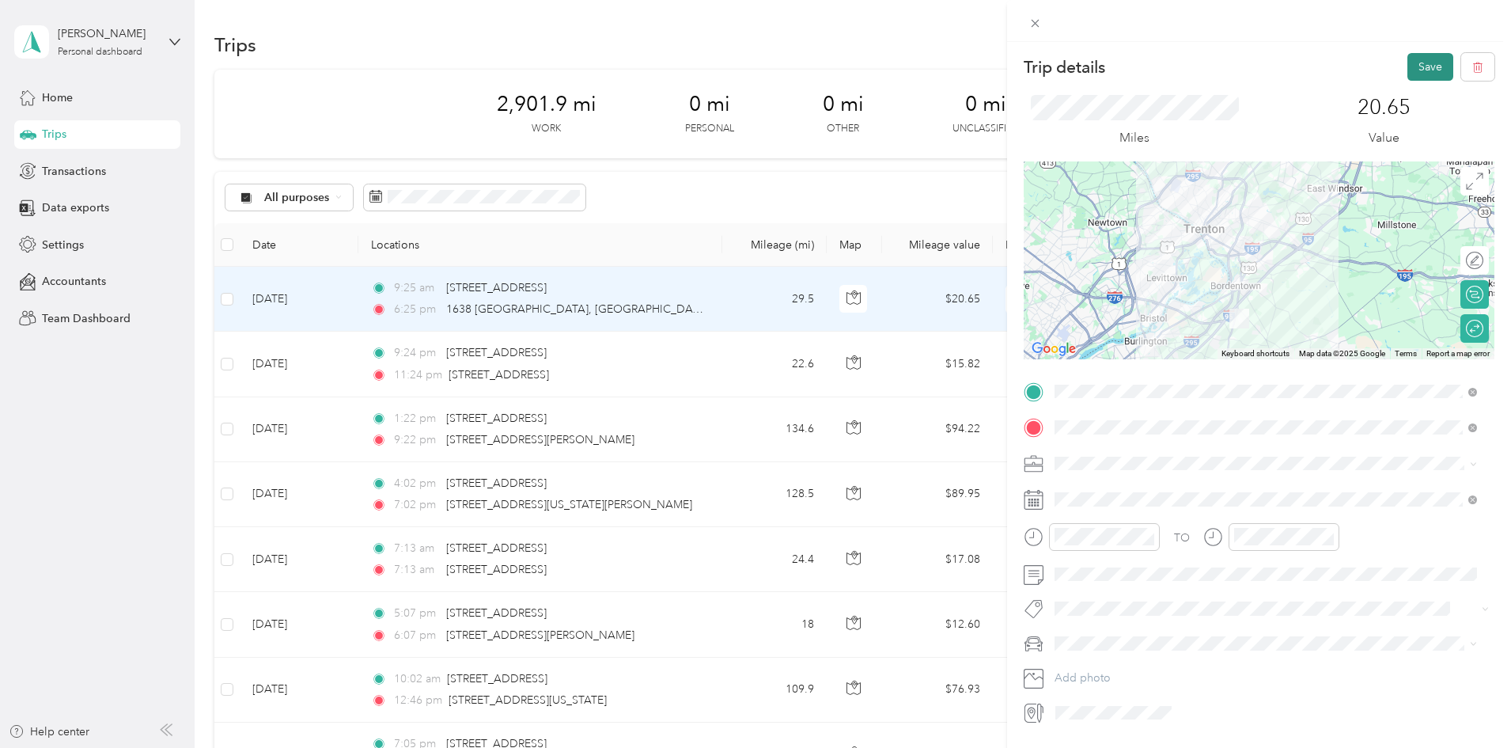
click at [1415, 60] on button "Save" at bounding box center [1430, 67] width 46 height 28
